Goal: Check status: Check status

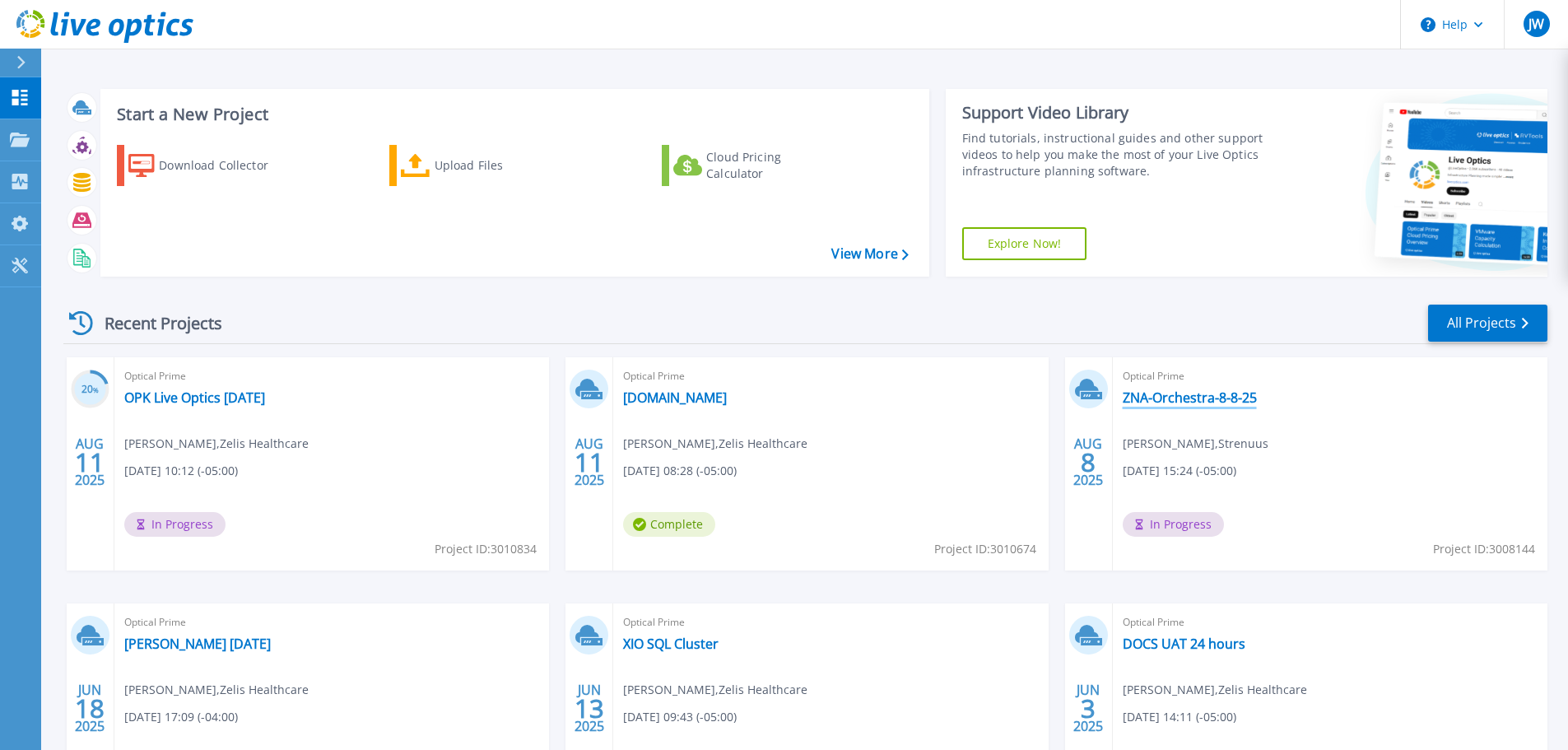
click at [1234, 398] on link "ZNA-Orchestra-8-8-25" at bounding box center [1190, 398] width 135 height 16
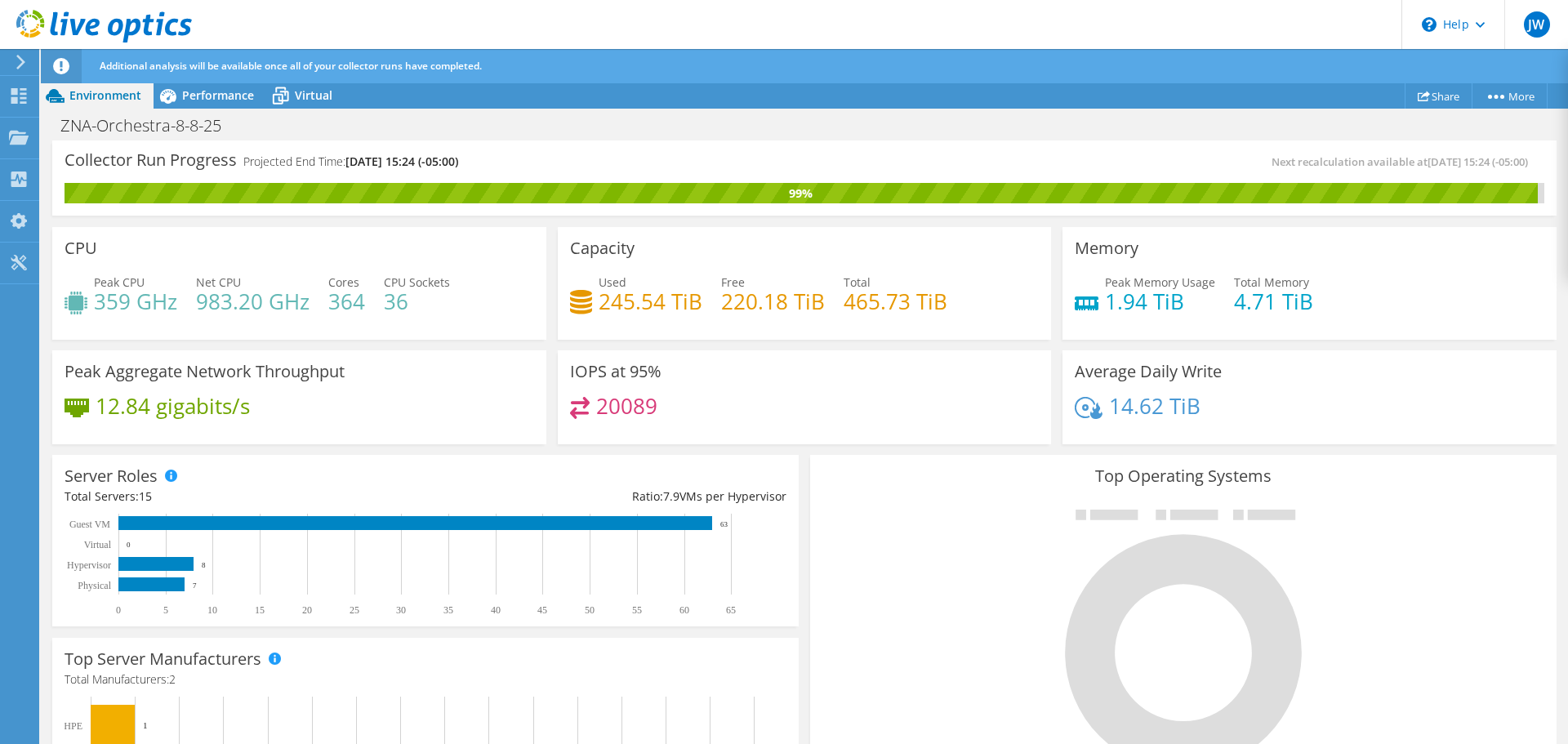
click at [25, 60] on icon at bounding box center [21, 62] width 13 height 14
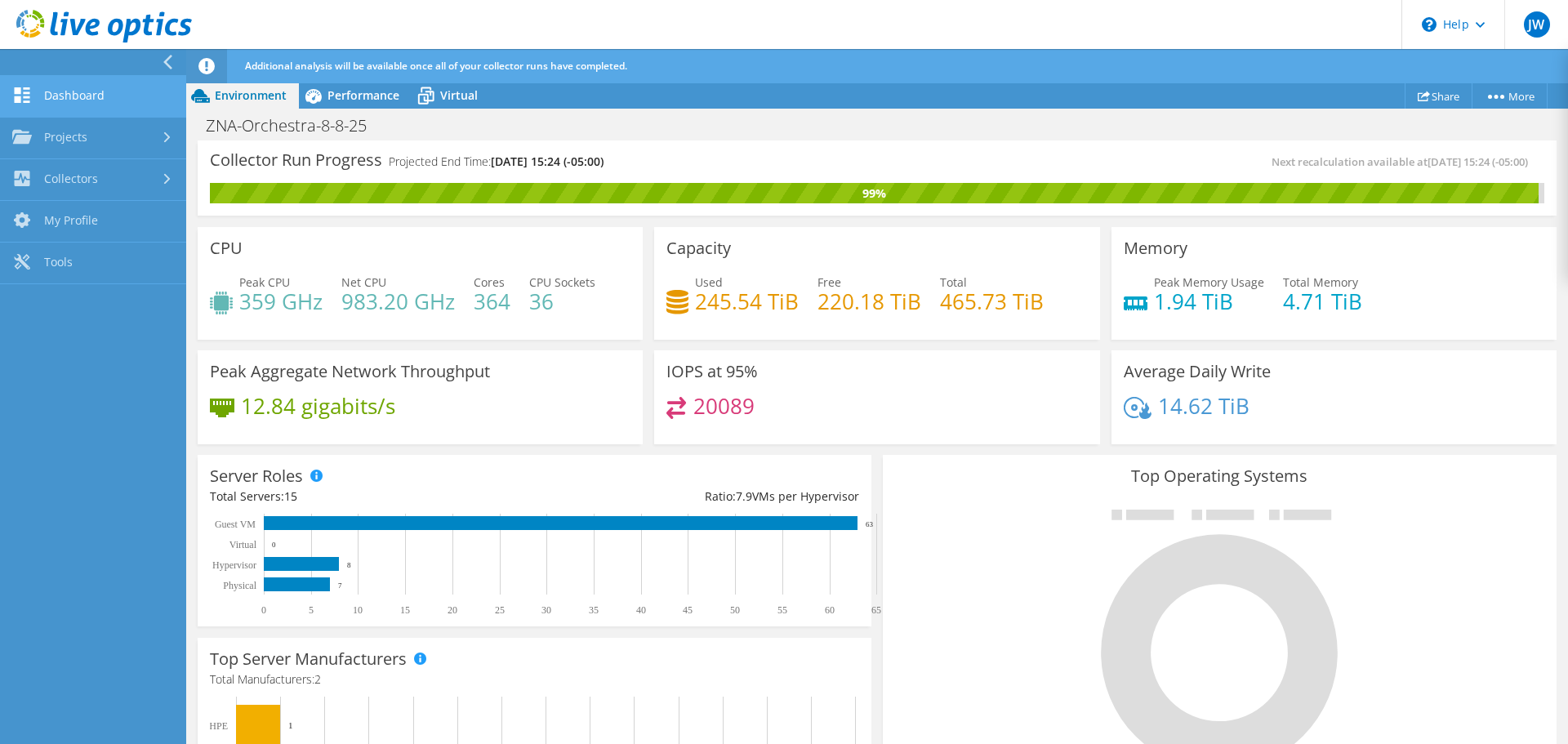
click at [80, 88] on link "Dashboard" at bounding box center [93, 97] width 186 height 41
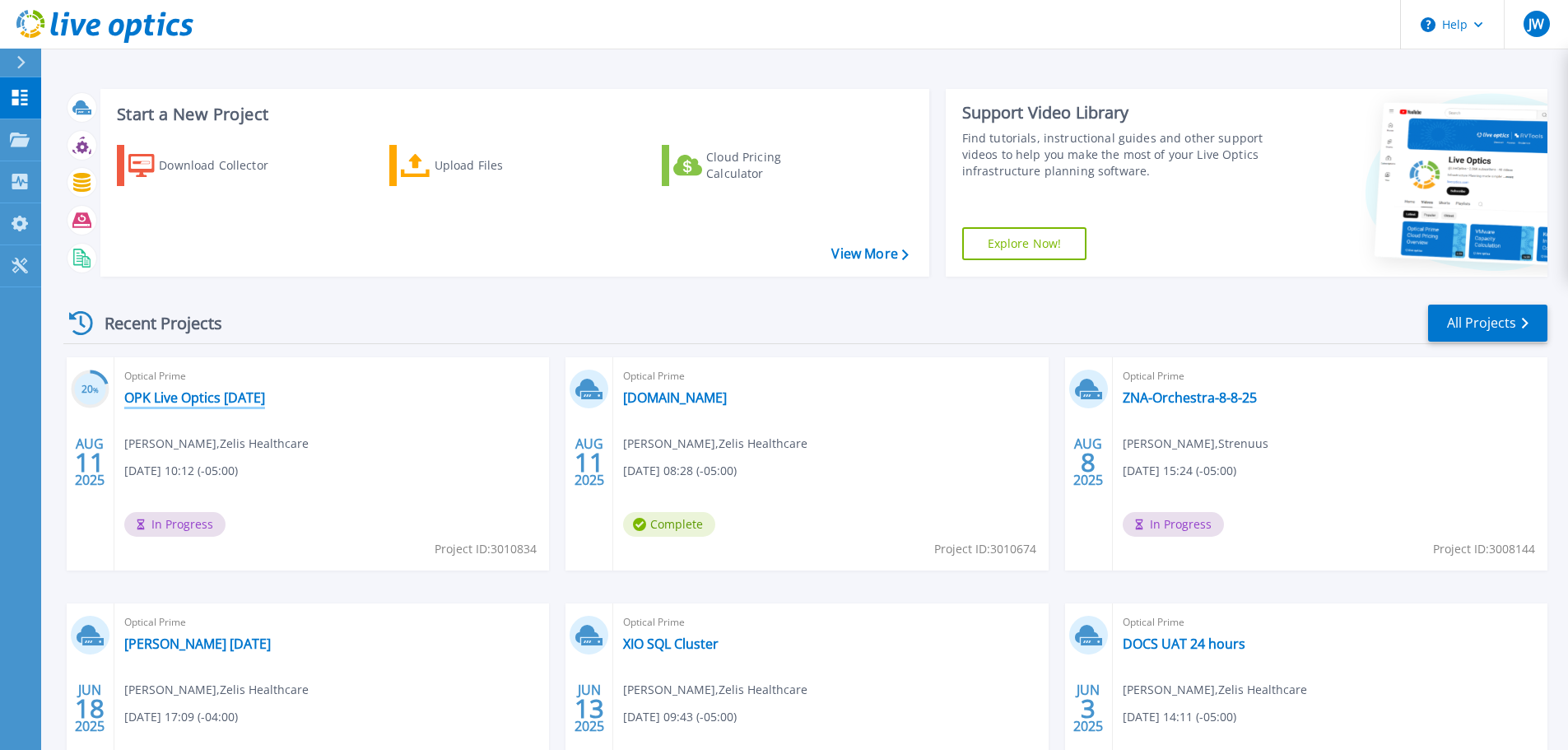
click at [229, 401] on link "OPK Live Optics 8-11-25" at bounding box center [195, 398] width 141 height 16
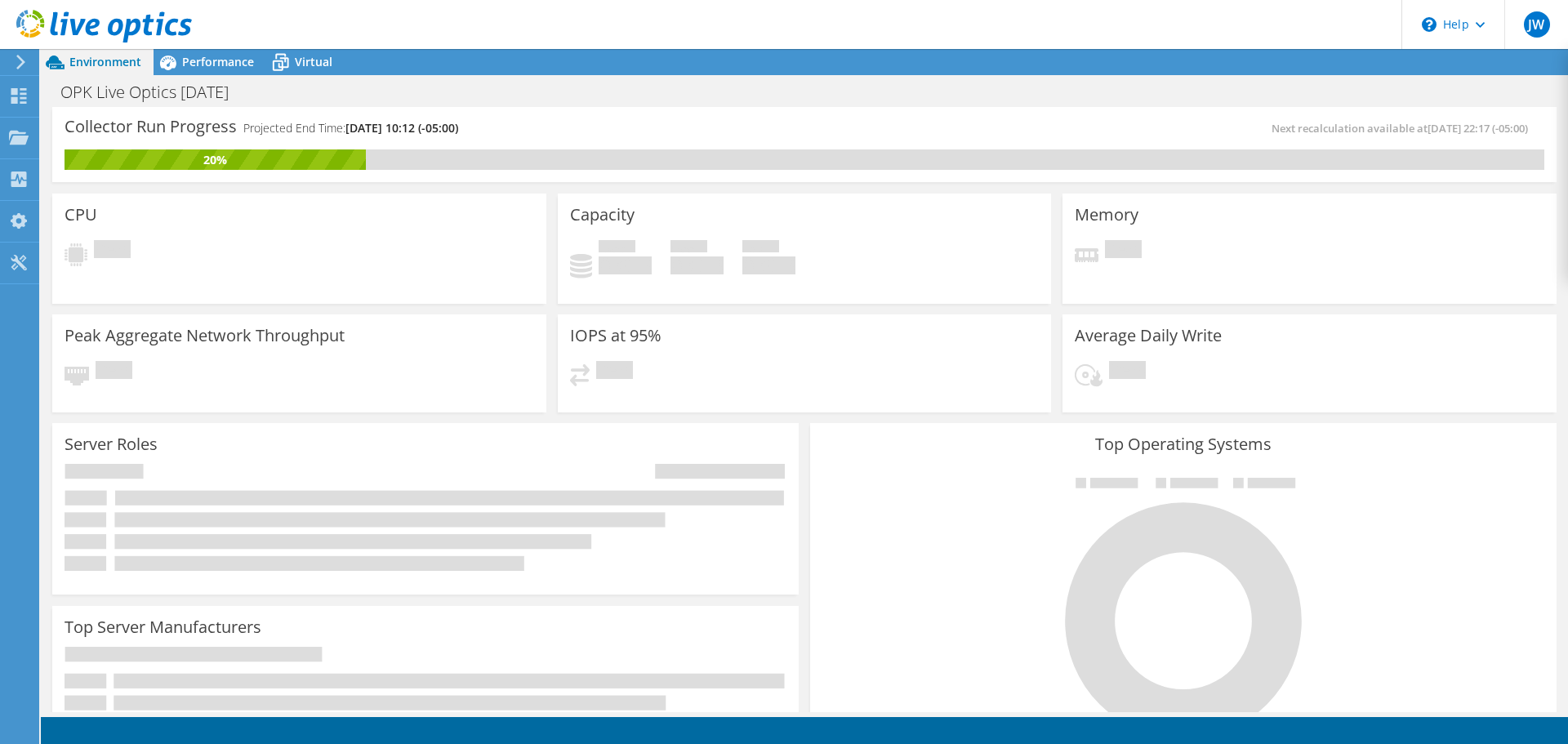
scroll to position [488, 0]
click at [1030, 117] on div "Collector Run Progress Projected End Time: [DATE] 10:12 (-05:00) Next recalcula…" at bounding box center [804, 144] width 1503 height 75
click at [1409, 208] on div "Memory Pending" at bounding box center [1309, 248] width 494 height 110
click at [1478, 129] on span "[DATE] 22:17 (-05:00)" at bounding box center [1478, 128] width 100 height 14
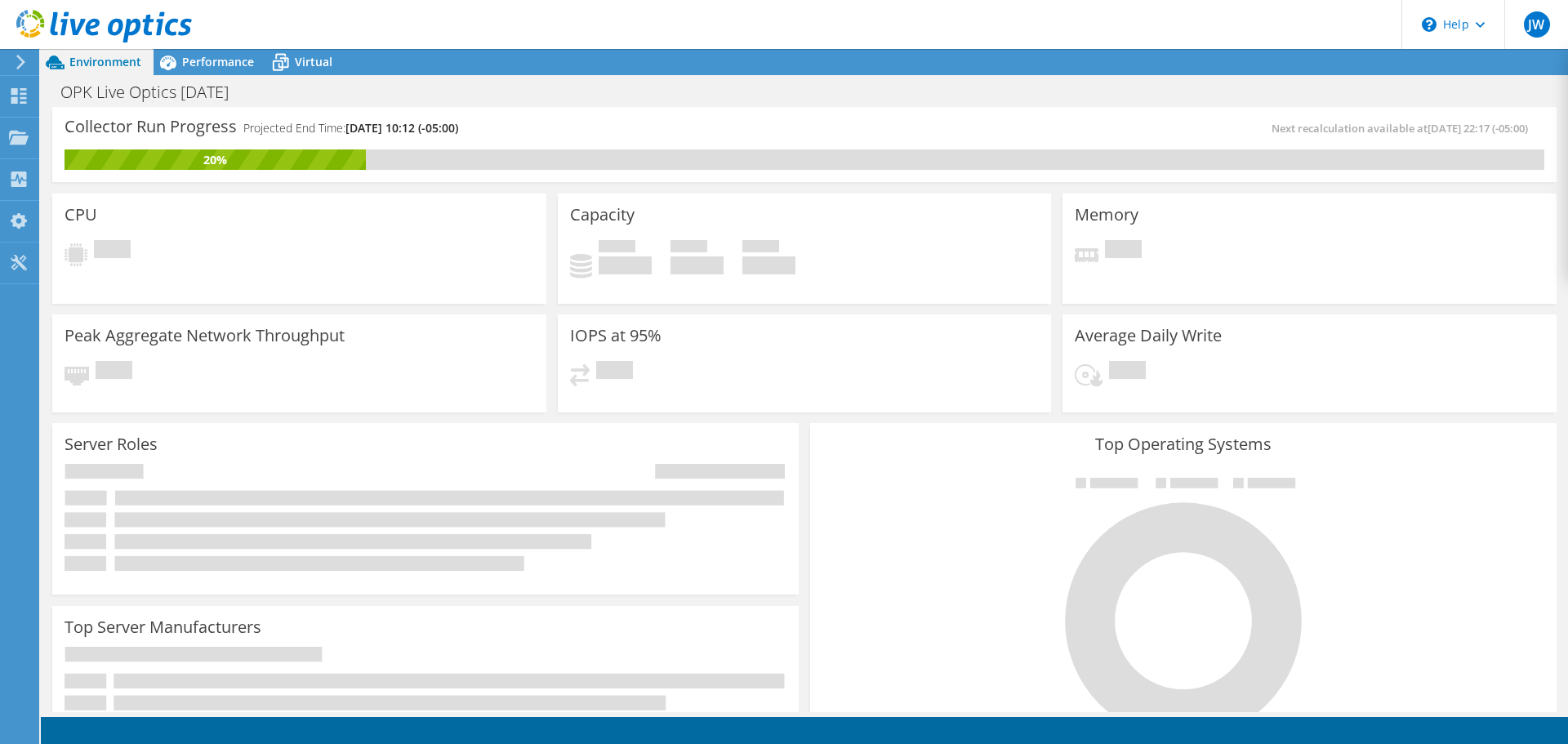
click at [1478, 129] on span "[DATE] 22:17 (-05:00)" at bounding box center [1478, 128] width 100 height 14
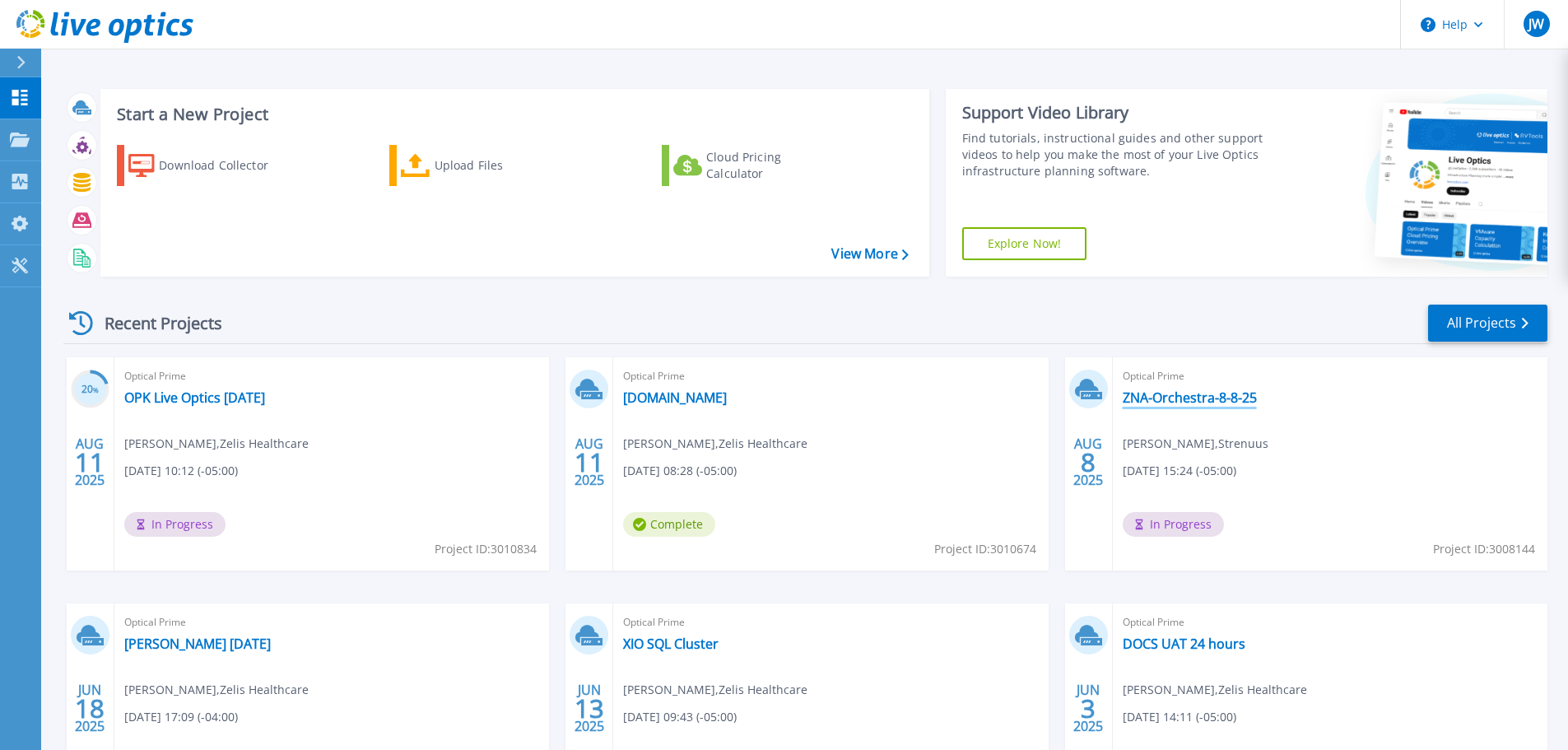
click at [1192, 398] on link "ZNA-Orchestra-8-8-25" at bounding box center [1190, 398] width 135 height 16
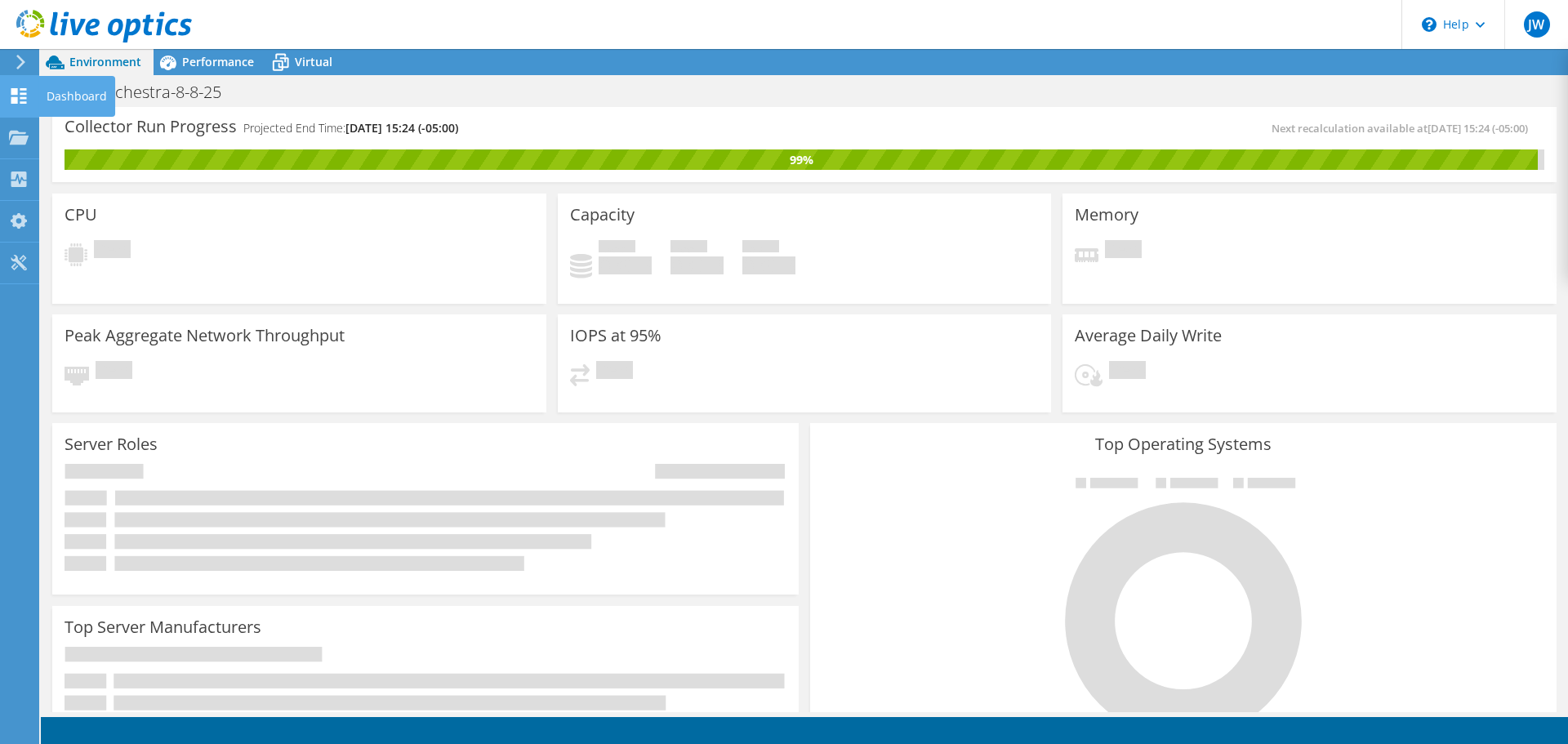
click at [22, 97] on use at bounding box center [19, 95] width 15 height 15
